Goal: Book appointment/travel/reservation

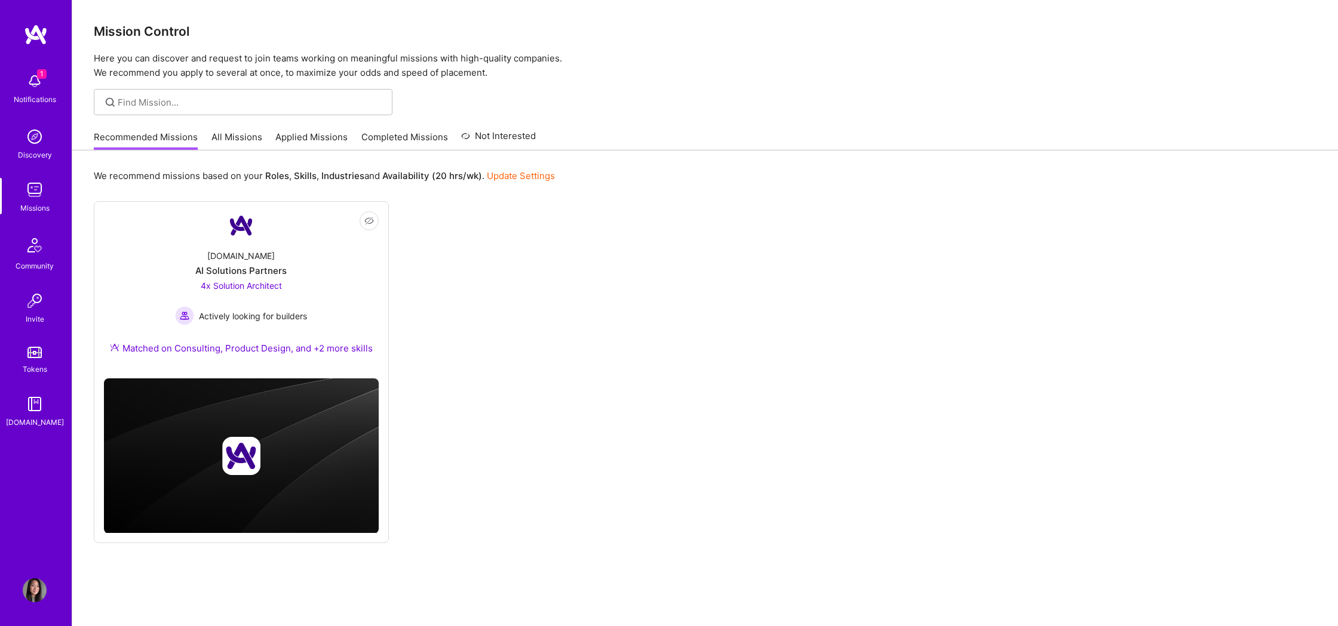
click at [38, 84] on img at bounding box center [35, 81] width 24 height 24
click at [29, 199] on img at bounding box center [35, 190] width 24 height 24
click at [241, 136] on link "All Missions" at bounding box center [236, 141] width 51 height 20
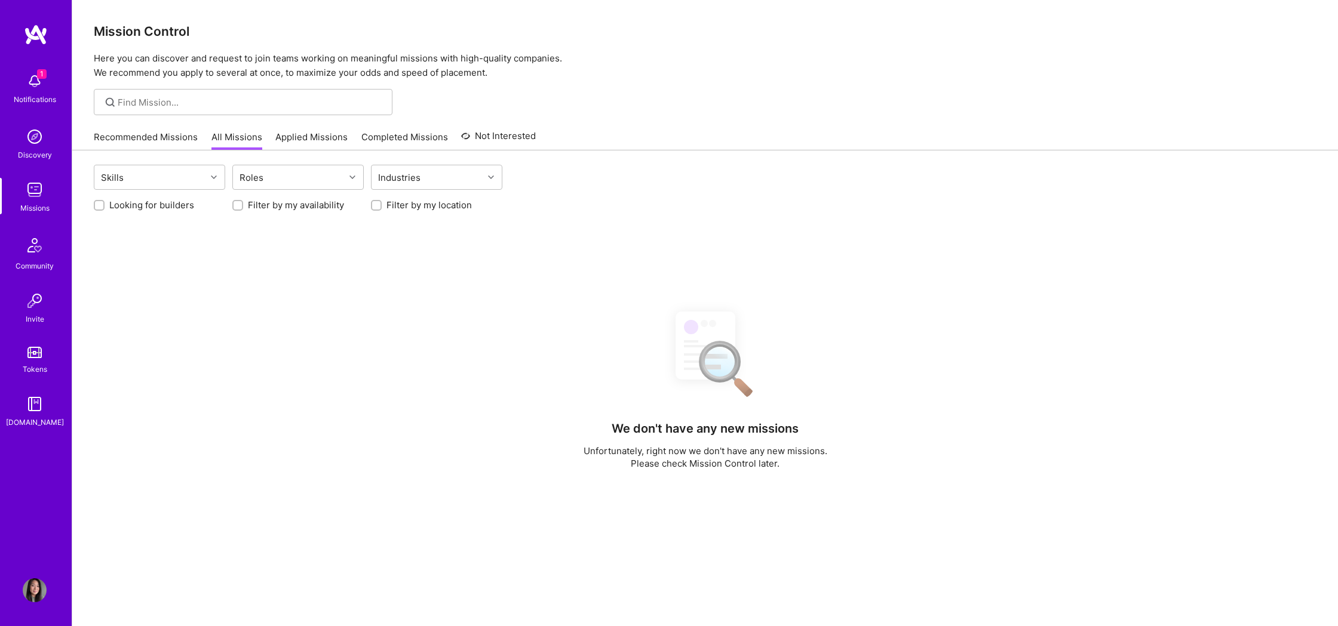
click at [305, 138] on link "Applied Missions" at bounding box center [311, 141] width 72 height 20
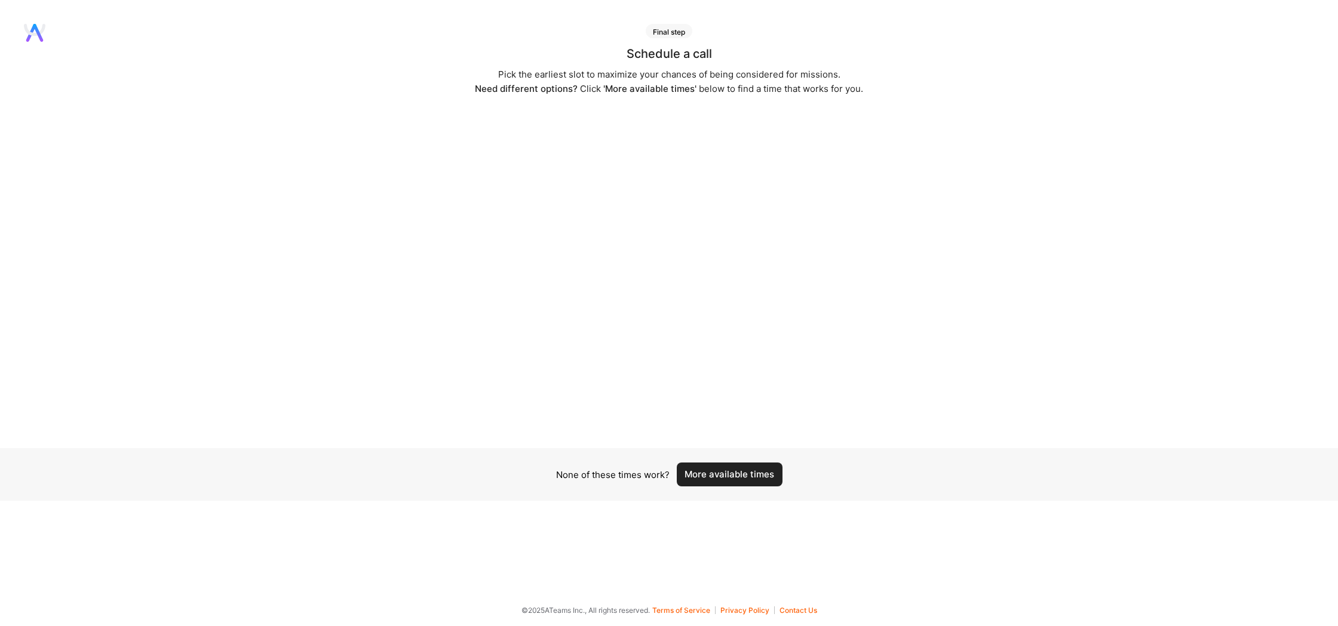
click at [764, 477] on button "More available times" at bounding box center [730, 475] width 106 height 24
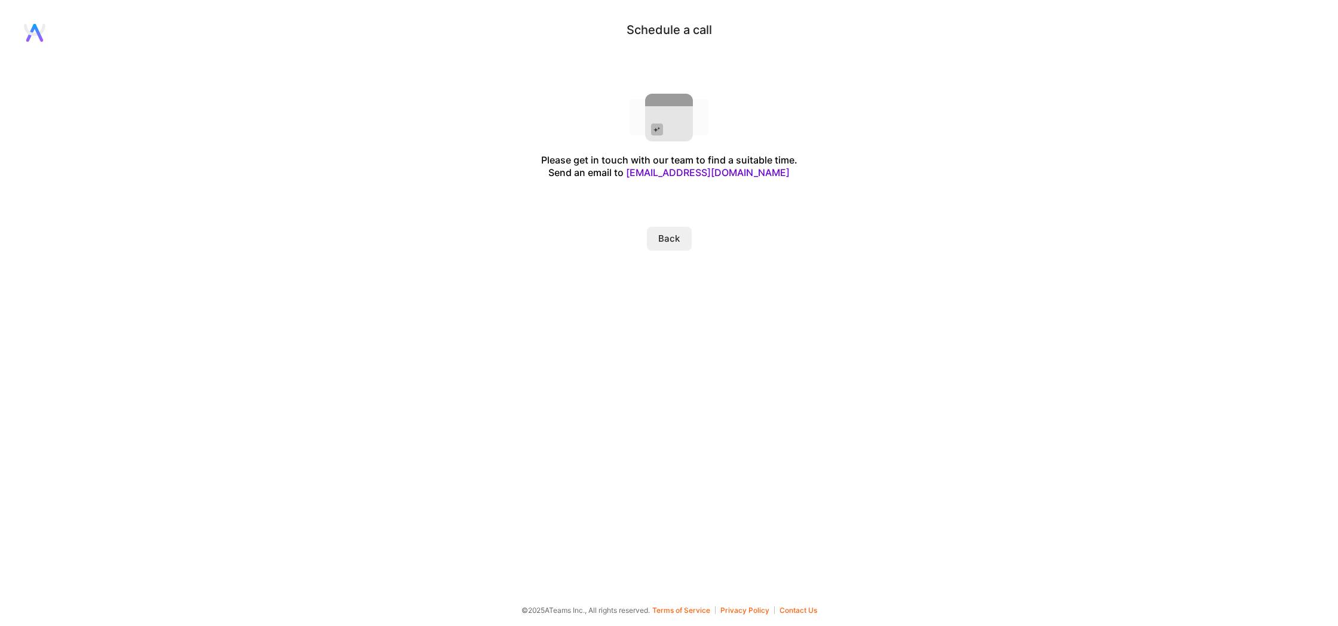
click at [671, 238] on button "Back" at bounding box center [669, 239] width 45 height 24
